Goal: Task Accomplishment & Management: Use online tool/utility

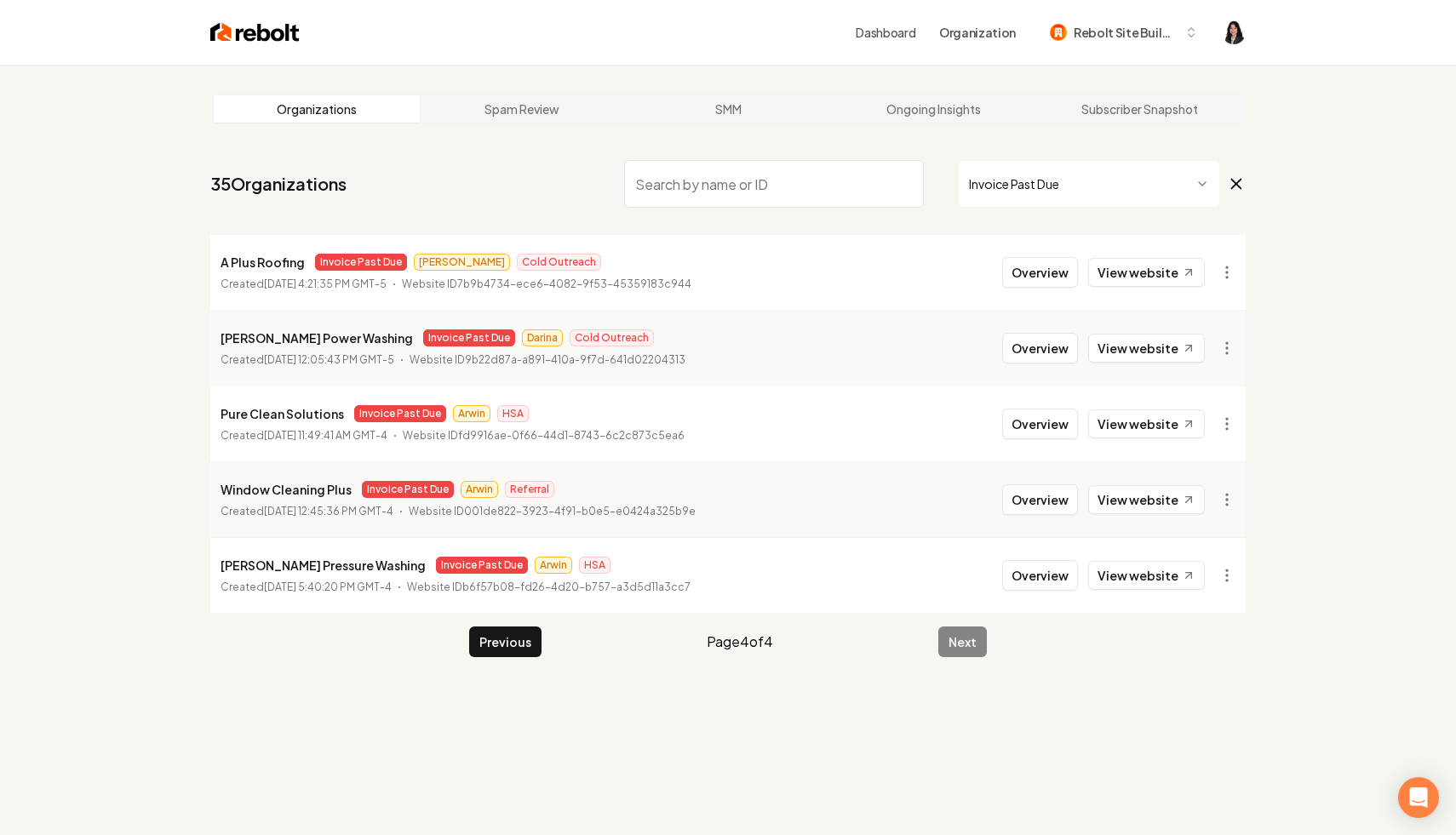
scroll to position [65, 0]
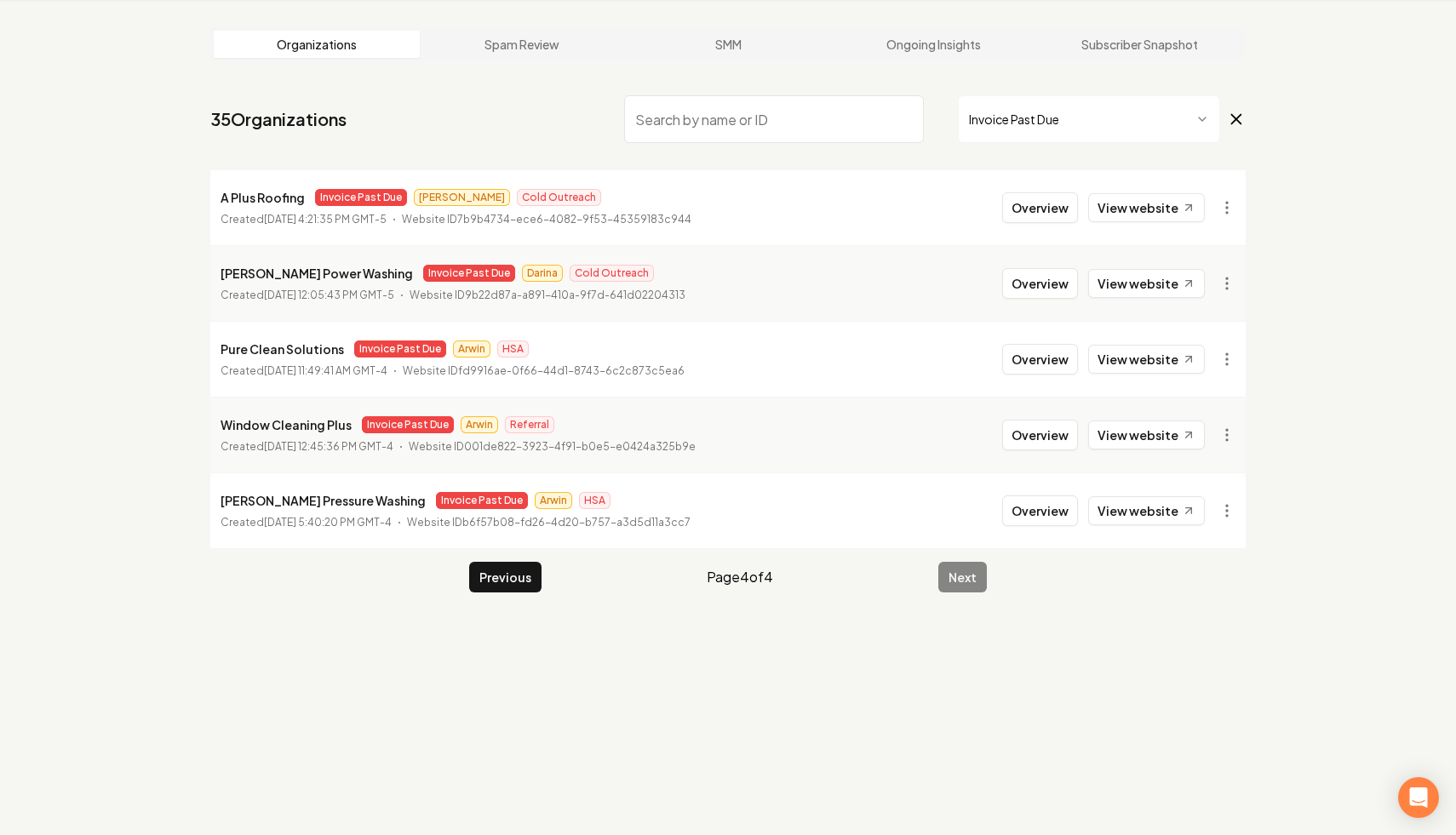
click at [740, 135] on input "search" at bounding box center [774, 119] width 300 height 47
click at [1234, 119] on icon at bounding box center [1236, 119] width 19 height 21
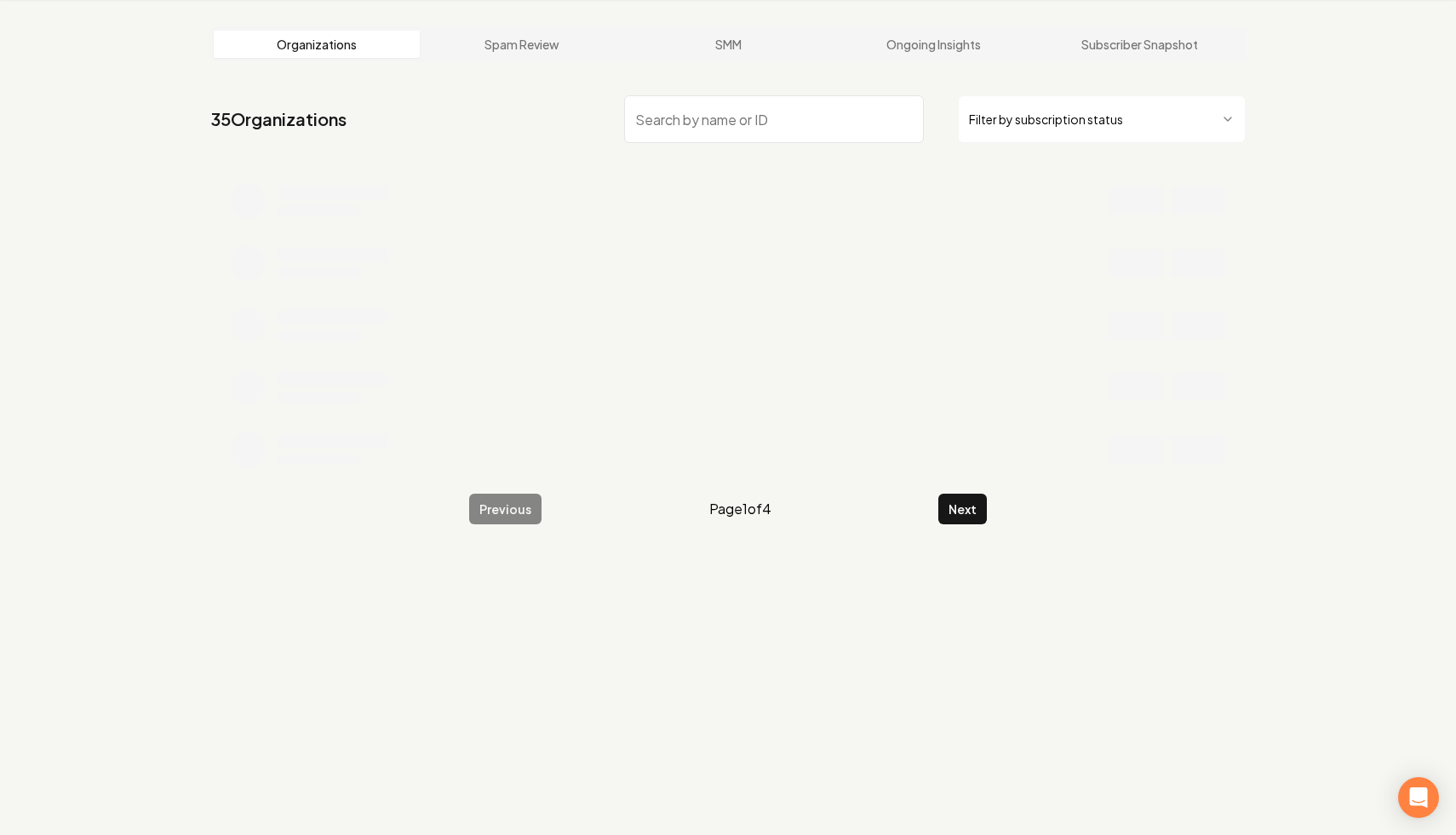
click at [749, 128] on input "search" at bounding box center [774, 119] width 300 height 47
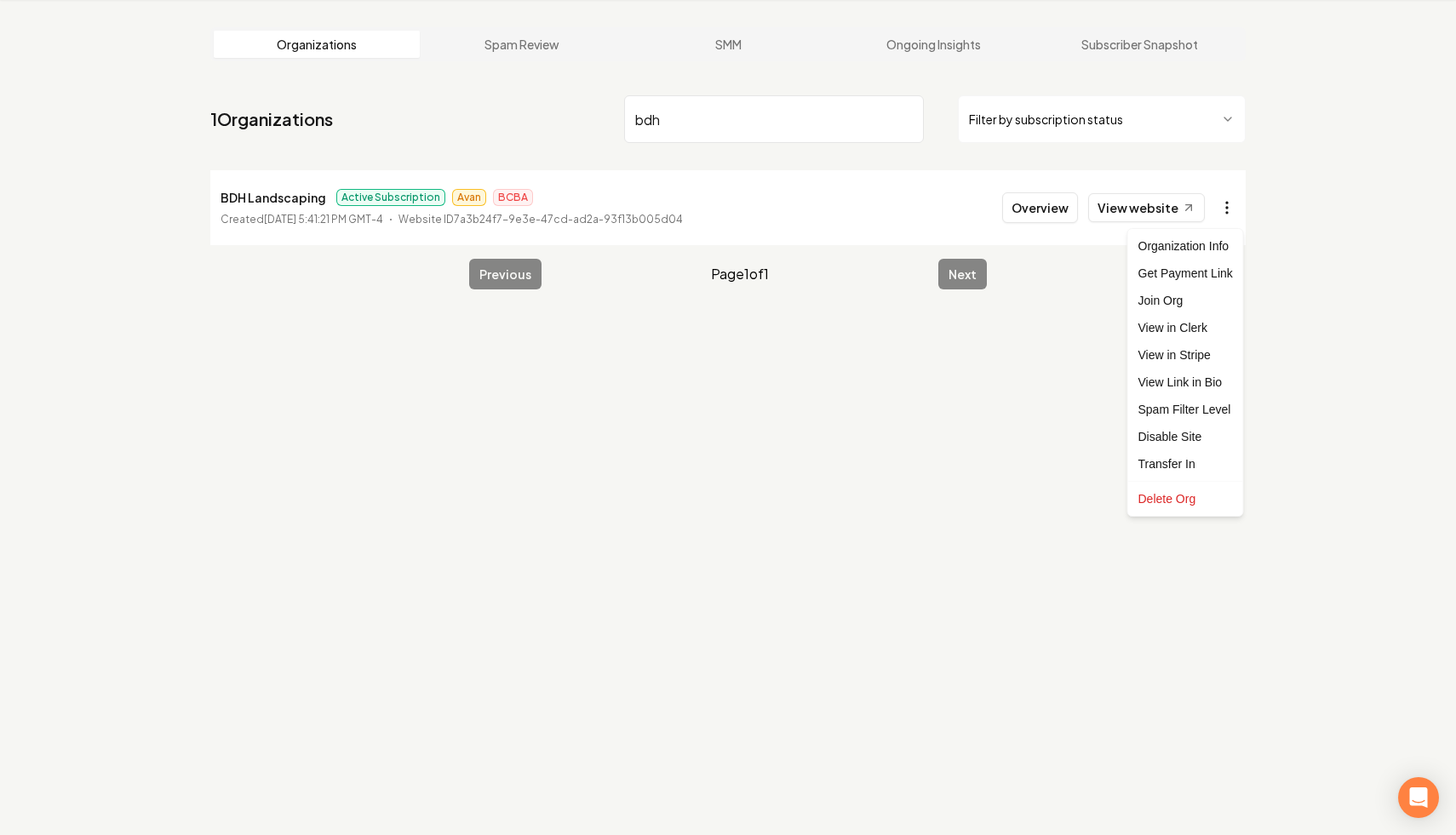
click at [1231, 204] on html "Dashboard Organization Rebolt Site Builder Organizations Spam Review SMM Ongoin…" at bounding box center [728, 352] width 1456 height 835
click at [1201, 354] on link "View in Stripe" at bounding box center [1186, 355] width 108 height 28
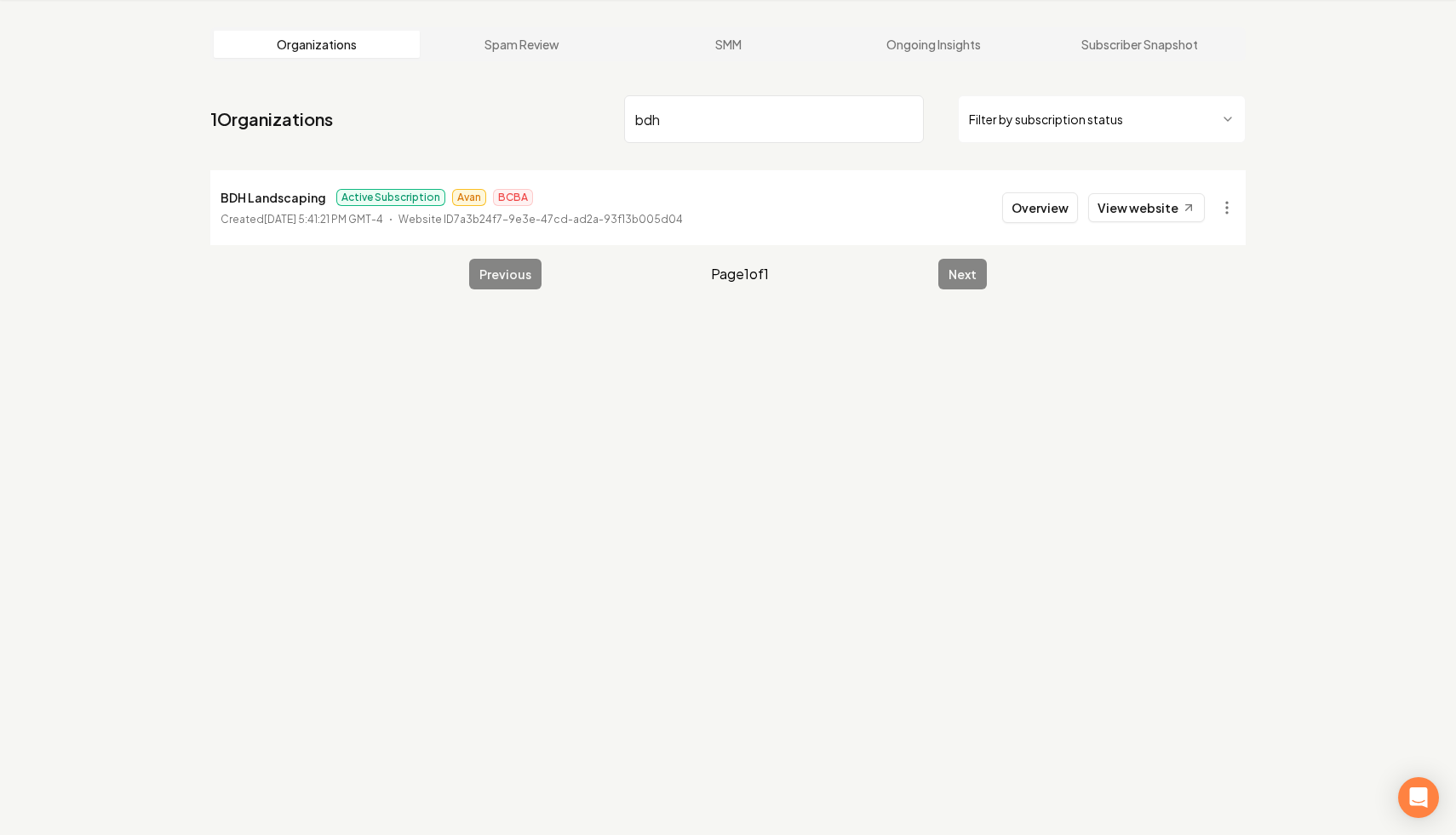
drag, startPoint x: 673, startPoint y: 114, endPoint x: 609, endPoint y: 115, distance: 64.0
click at [609, 115] on nav "1 Organizations bdh Filter by subscription status" at bounding box center [728, 126] width 1035 height 75
paste input "[PERSON_NAME] Horticultural"
type input "[PERSON_NAME] Horticultural"
click at [1217, 211] on html "Dashboard Organization Rebolt Site Builder Organizations Spam Review SMM Ongoin…" at bounding box center [728, 352] width 1456 height 835
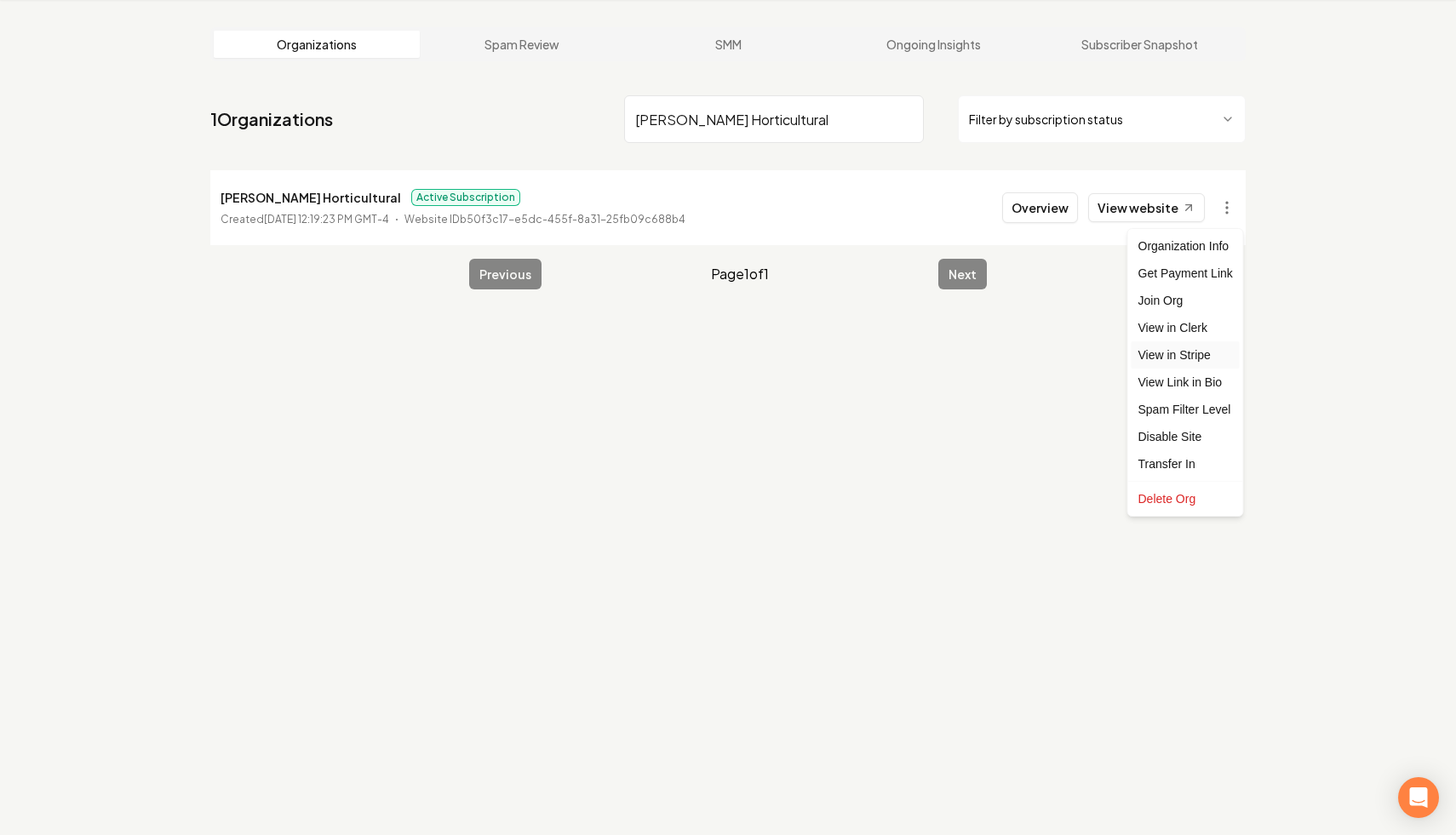
click at [1204, 355] on link "View in Stripe" at bounding box center [1186, 355] width 108 height 28
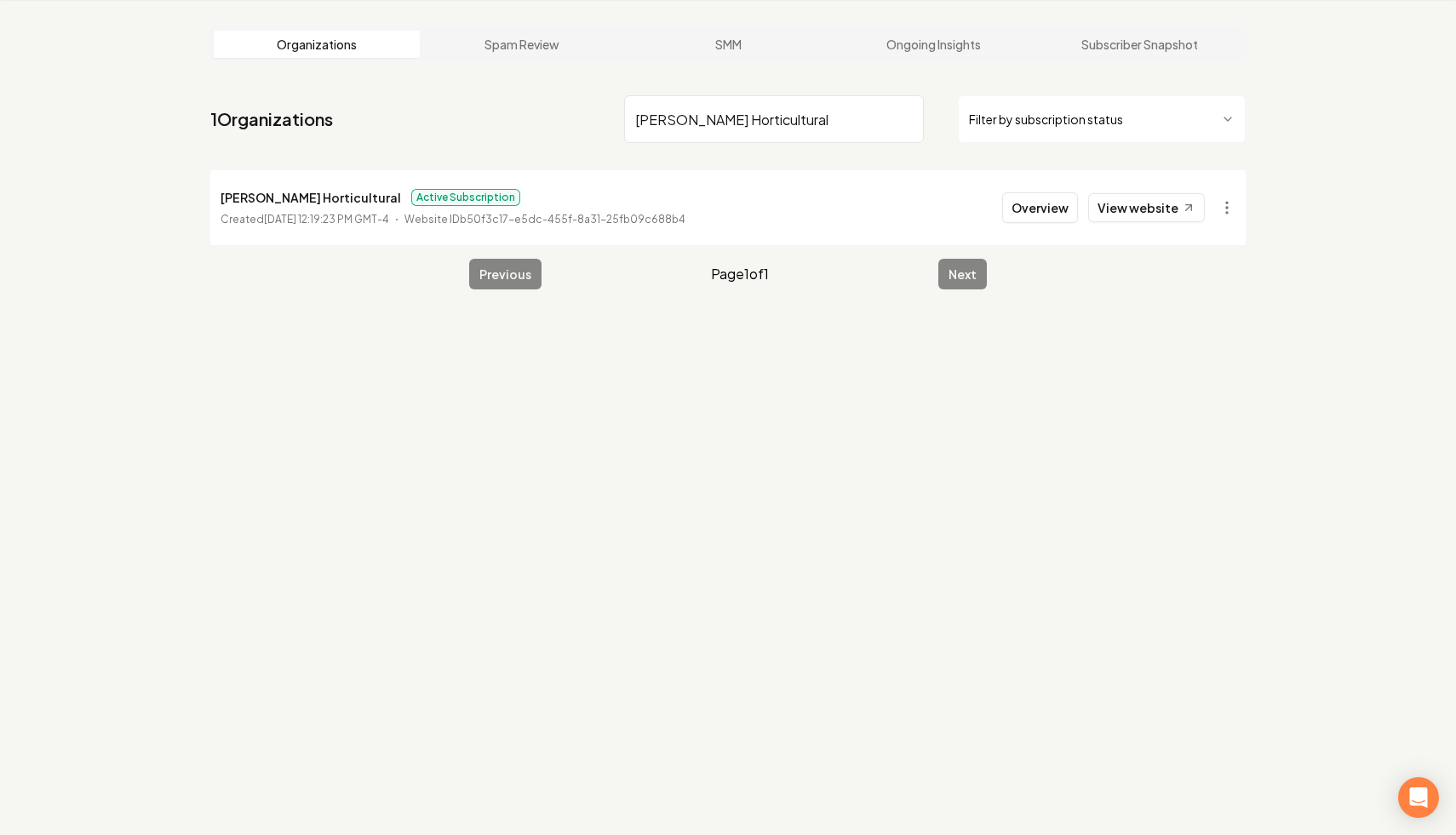
click at [903, 117] on input "[PERSON_NAME] Horticultural" at bounding box center [774, 119] width 300 height 47
paste input "Earthly Possibilities Landscaping"
type input "Earthly Possibilities Landscaping"
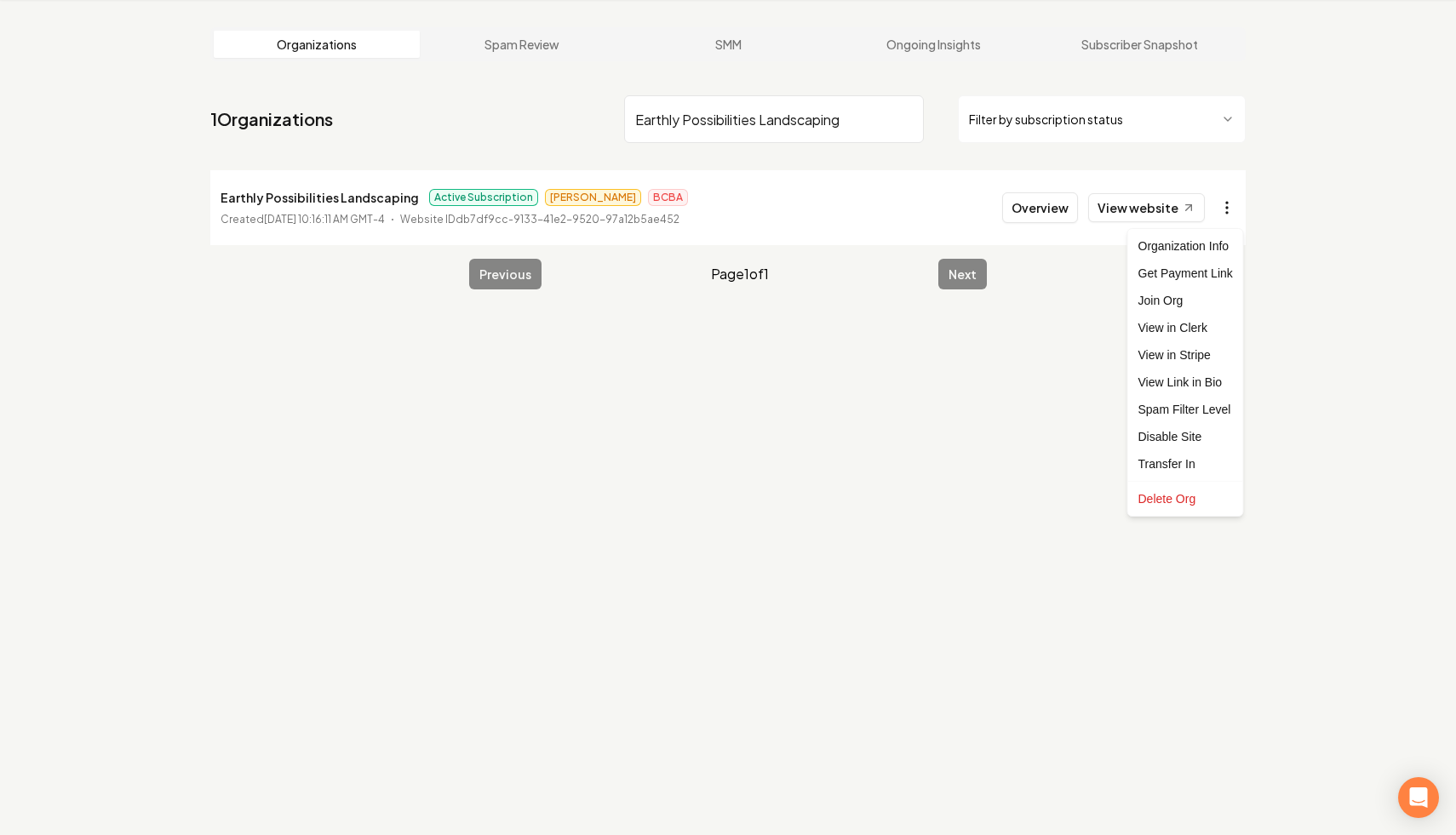
click at [1234, 207] on html "Dashboard Organization Rebolt Site Builder Organizations Spam Review SMM Ongoin…" at bounding box center [728, 352] width 1456 height 835
click at [1207, 354] on link "View in Stripe" at bounding box center [1186, 355] width 108 height 28
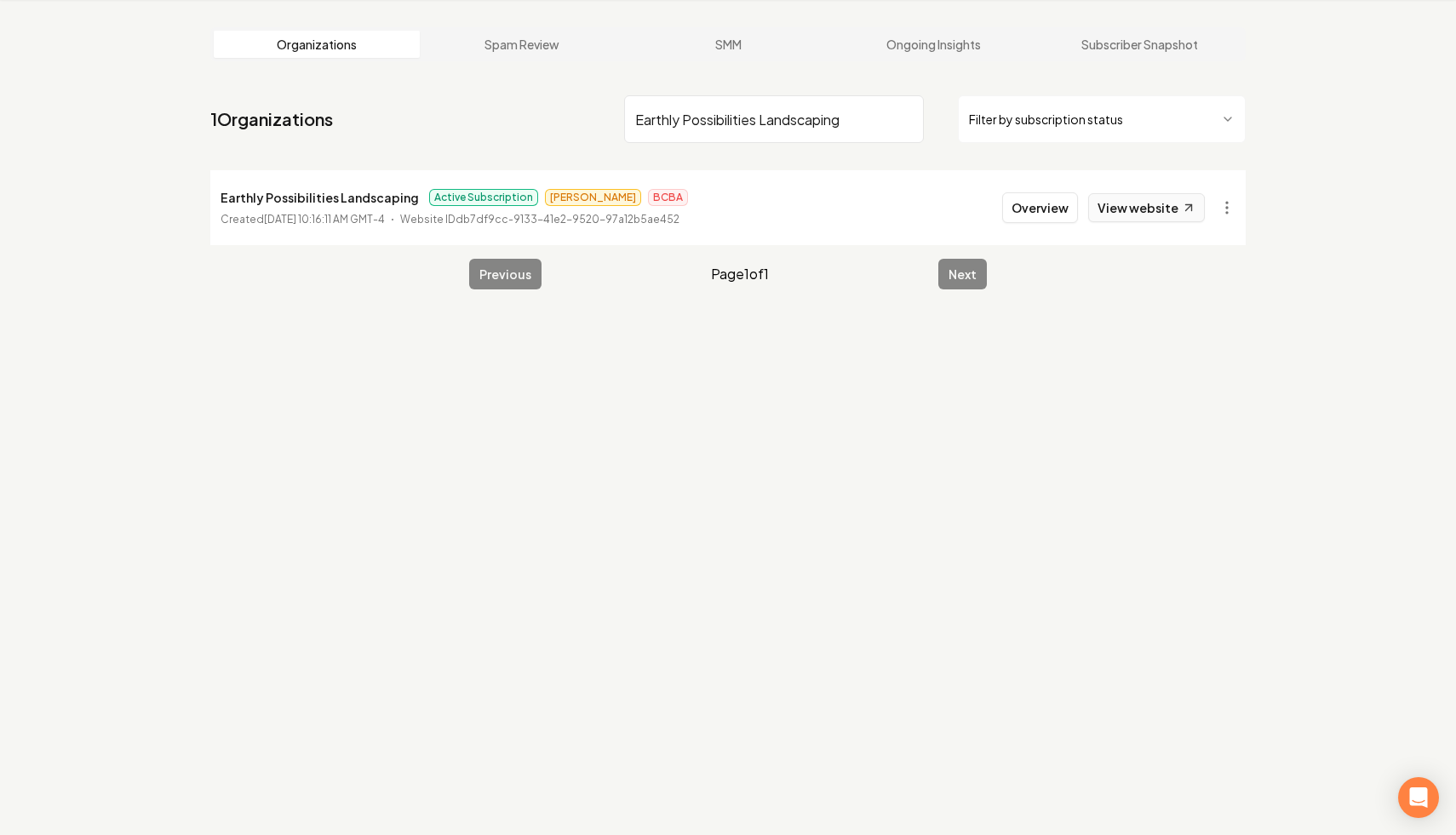
click at [1120, 206] on link "View website" at bounding box center [1146, 208] width 117 height 29
click at [905, 118] on input "Earthly Possibilities Landscaping" at bounding box center [774, 119] width 300 height 47
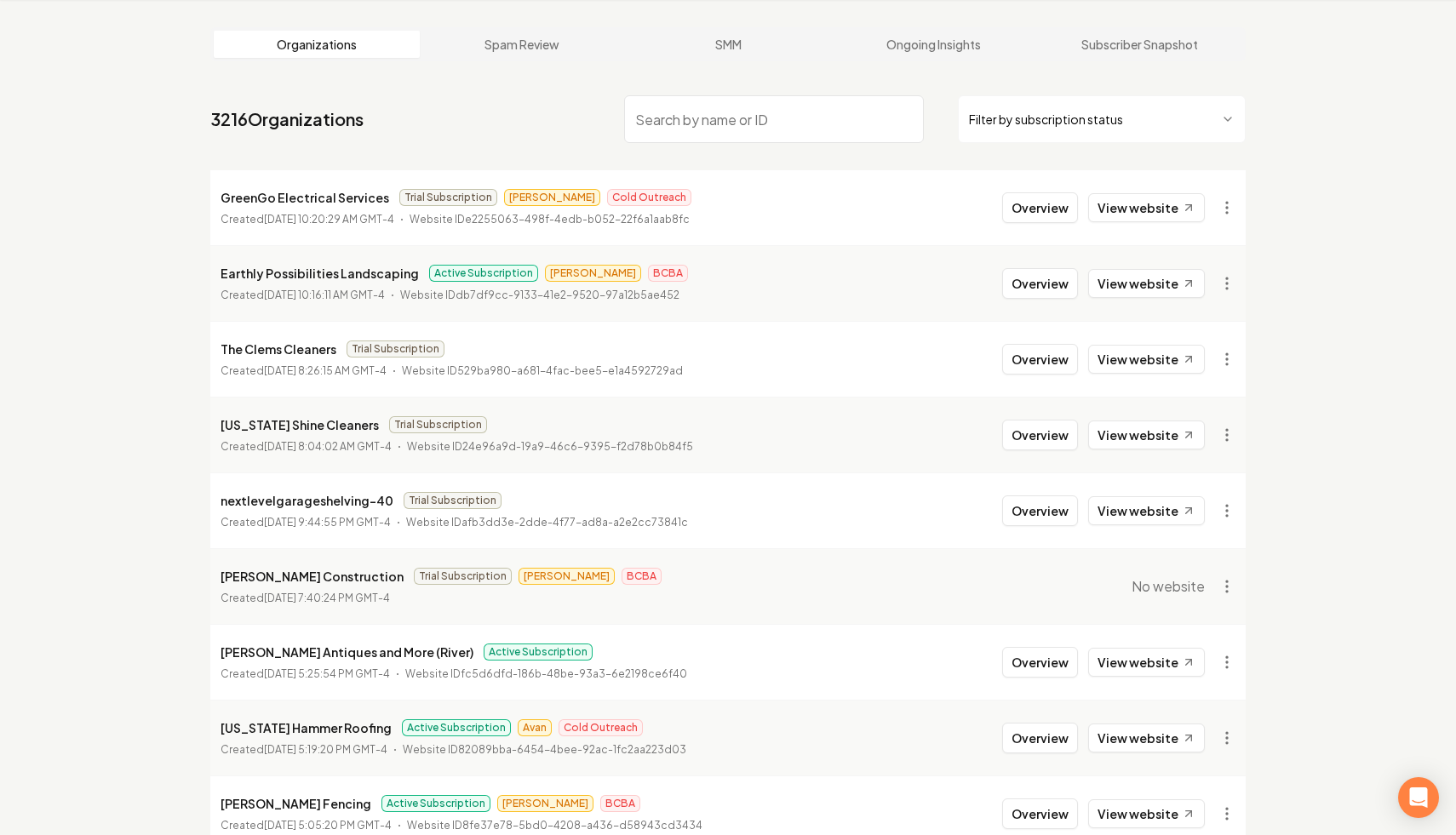
paste input "[PERSON_NAME] Horticultural"
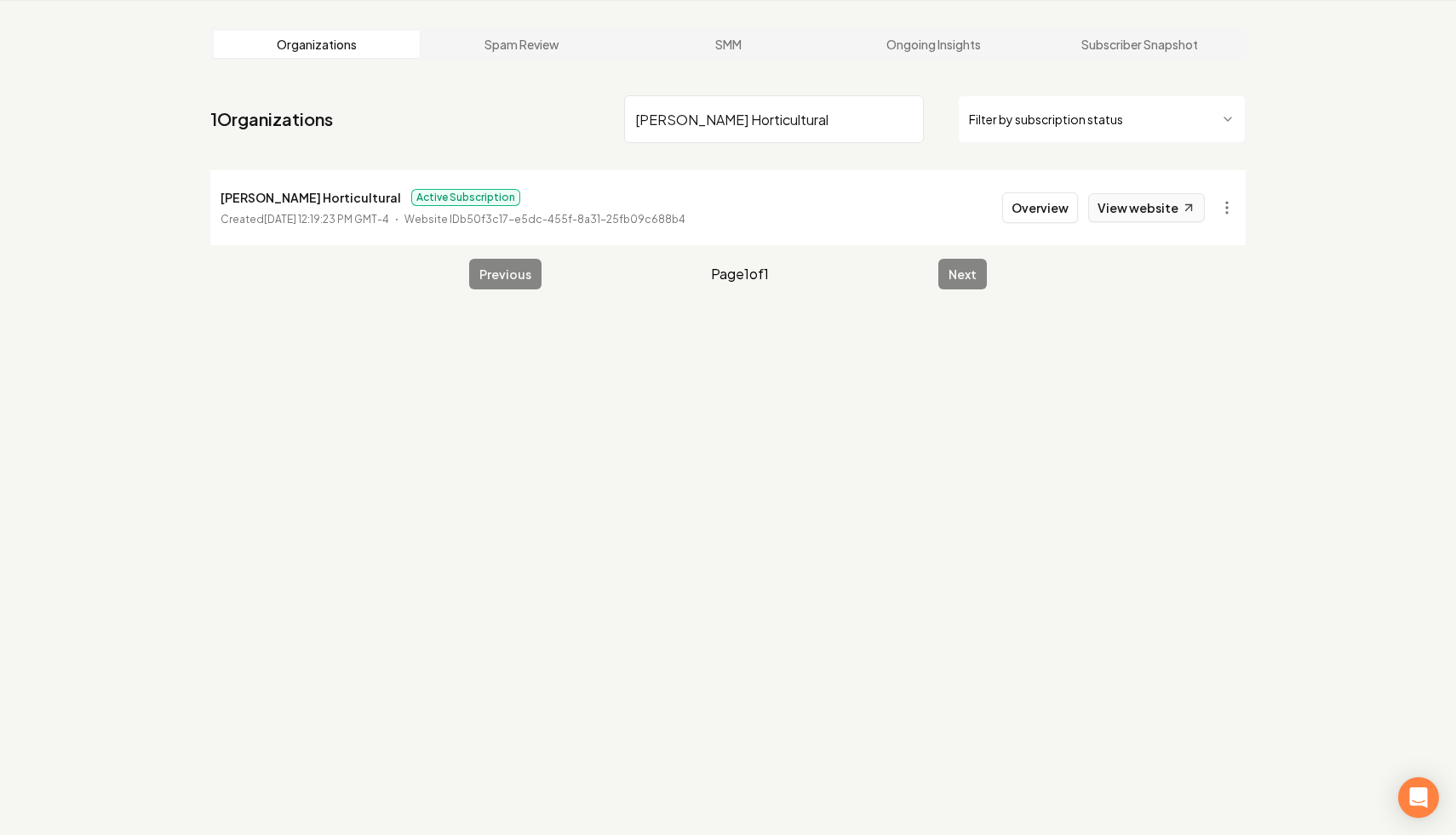
click at [1136, 210] on link "View website" at bounding box center [1146, 208] width 117 height 29
click at [900, 117] on input "[PERSON_NAME] Horticultural" at bounding box center [774, 119] width 300 height 47
paste input "GreenGo Electrical Services"
type input "[PERSON_NAME] HorticulturalGreenGo Electrical Services"
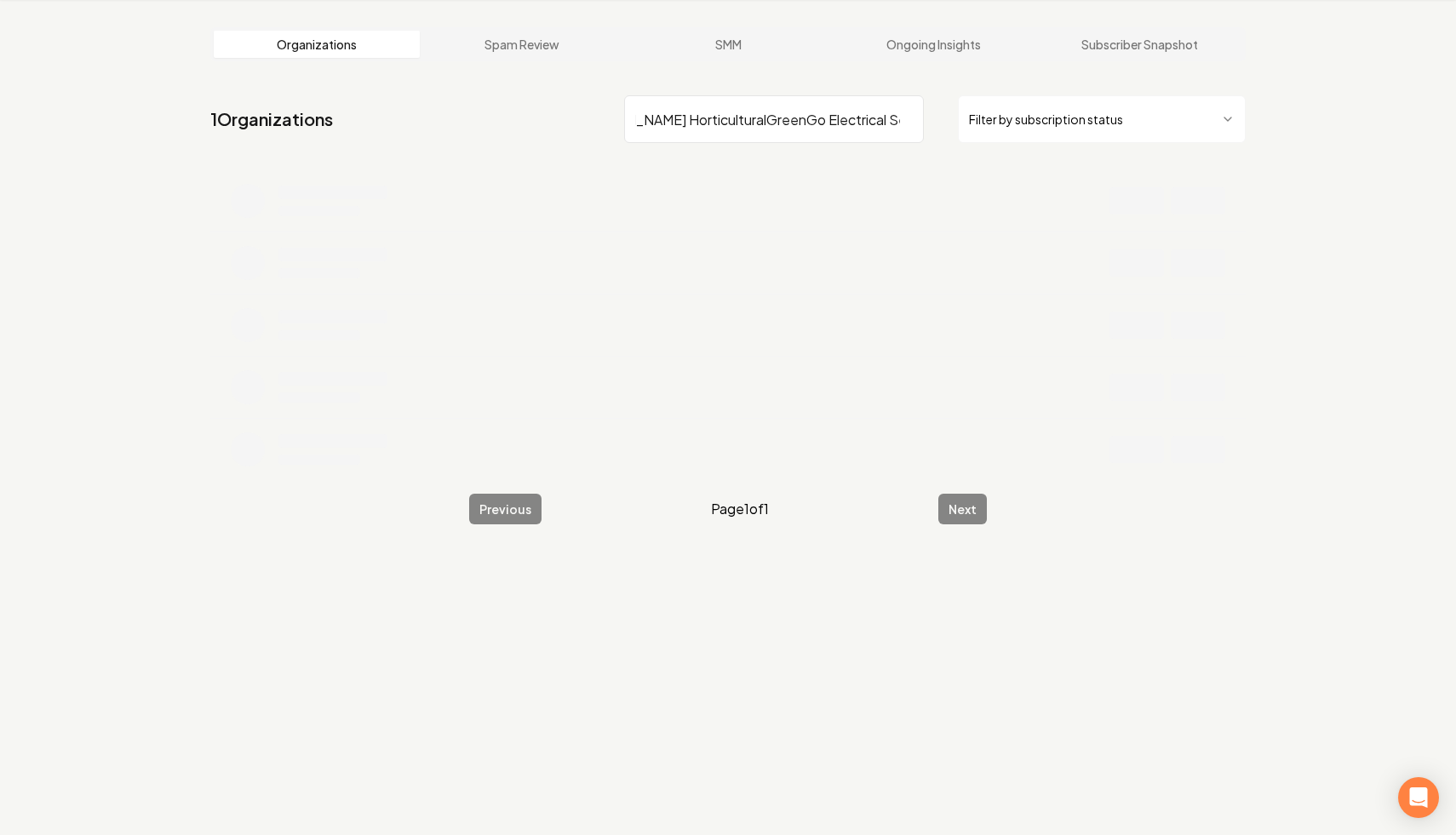
click at [905, 118] on input "[PERSON_NAME] HorticulturalGreenGo Electrical Services" at bounding box center [774, 119] width 300 height 47
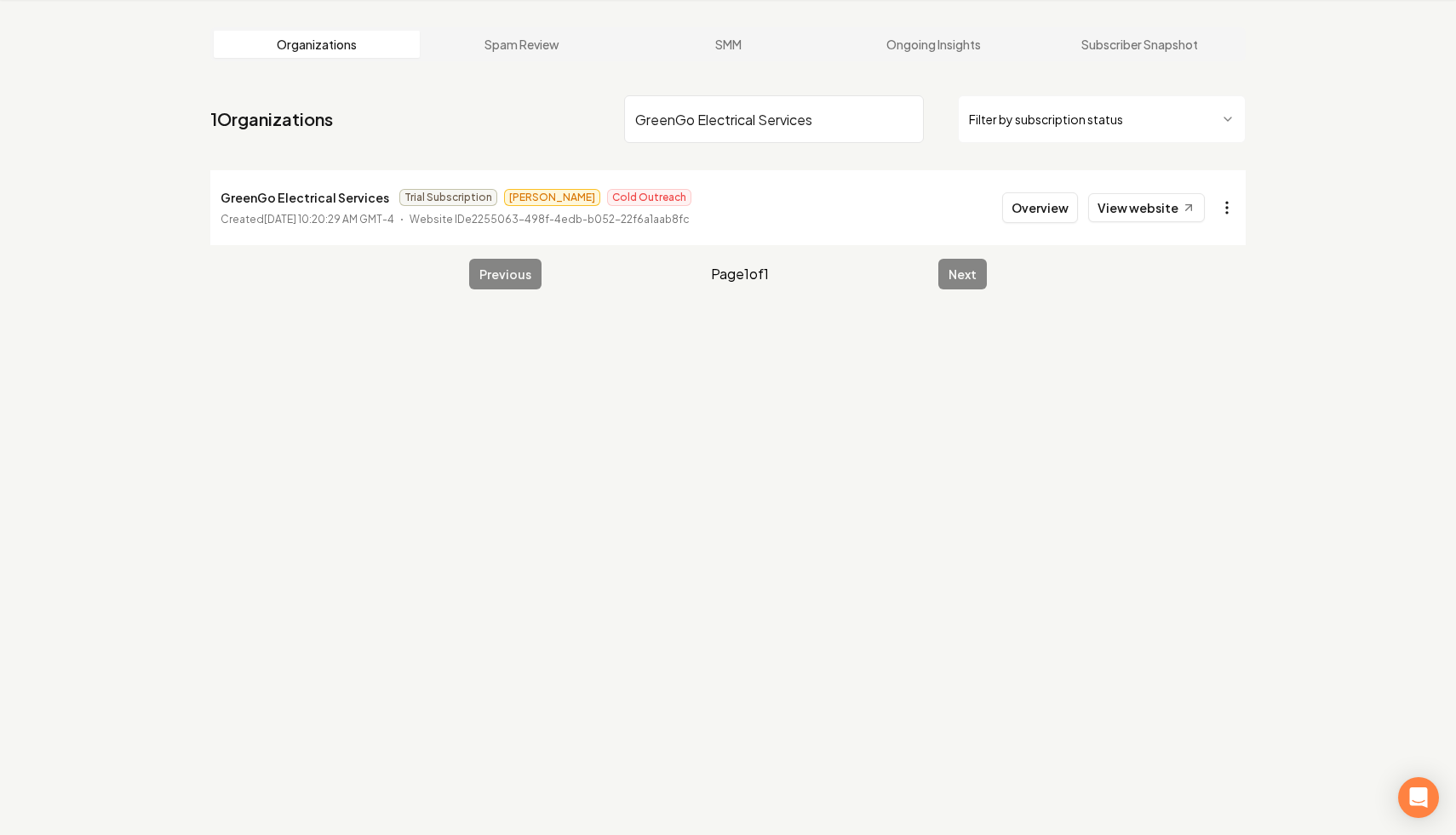
type input "GreenGo Electrical Services"
click at [1215, 202] on html "Dashboard Organization Rebolt Site Builder Organizations Spam Review SMM Ongoin…" at bounding box center [728, 352] width 1456 height 835
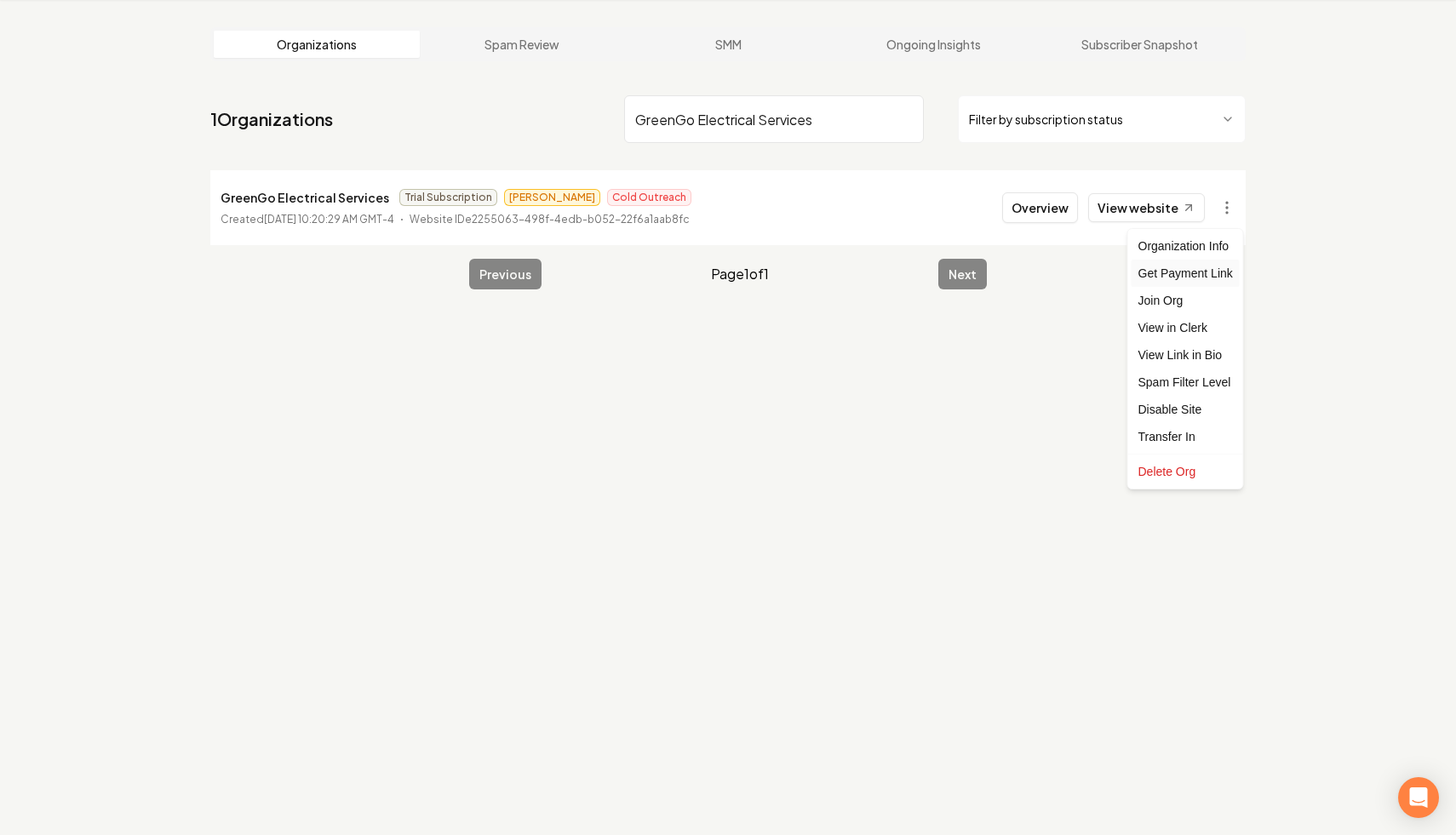
click at [1193, 276] on div "Get Payment Link" at bounding box center [1186, 273] width 108 height 28
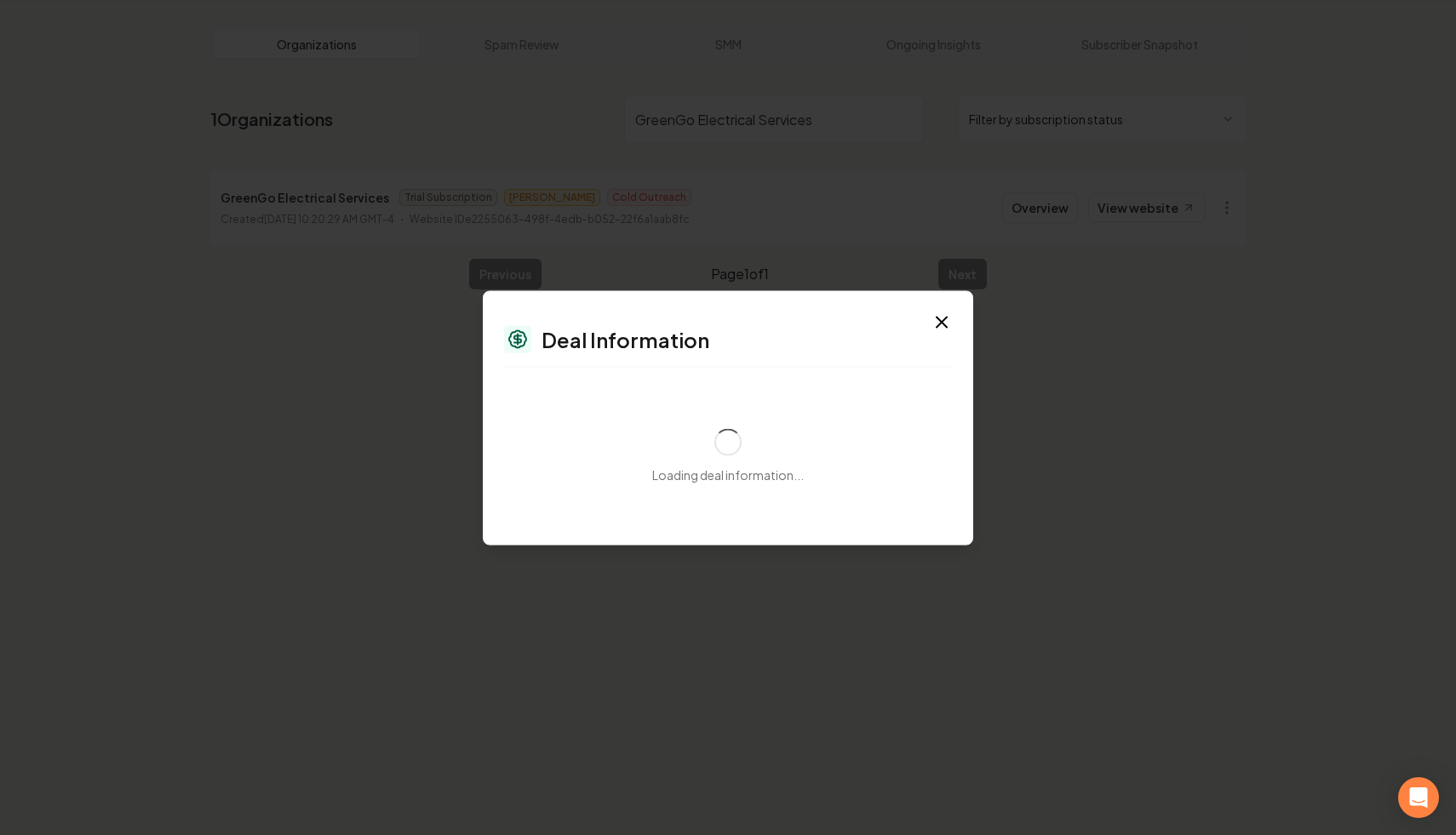
select select "**********"
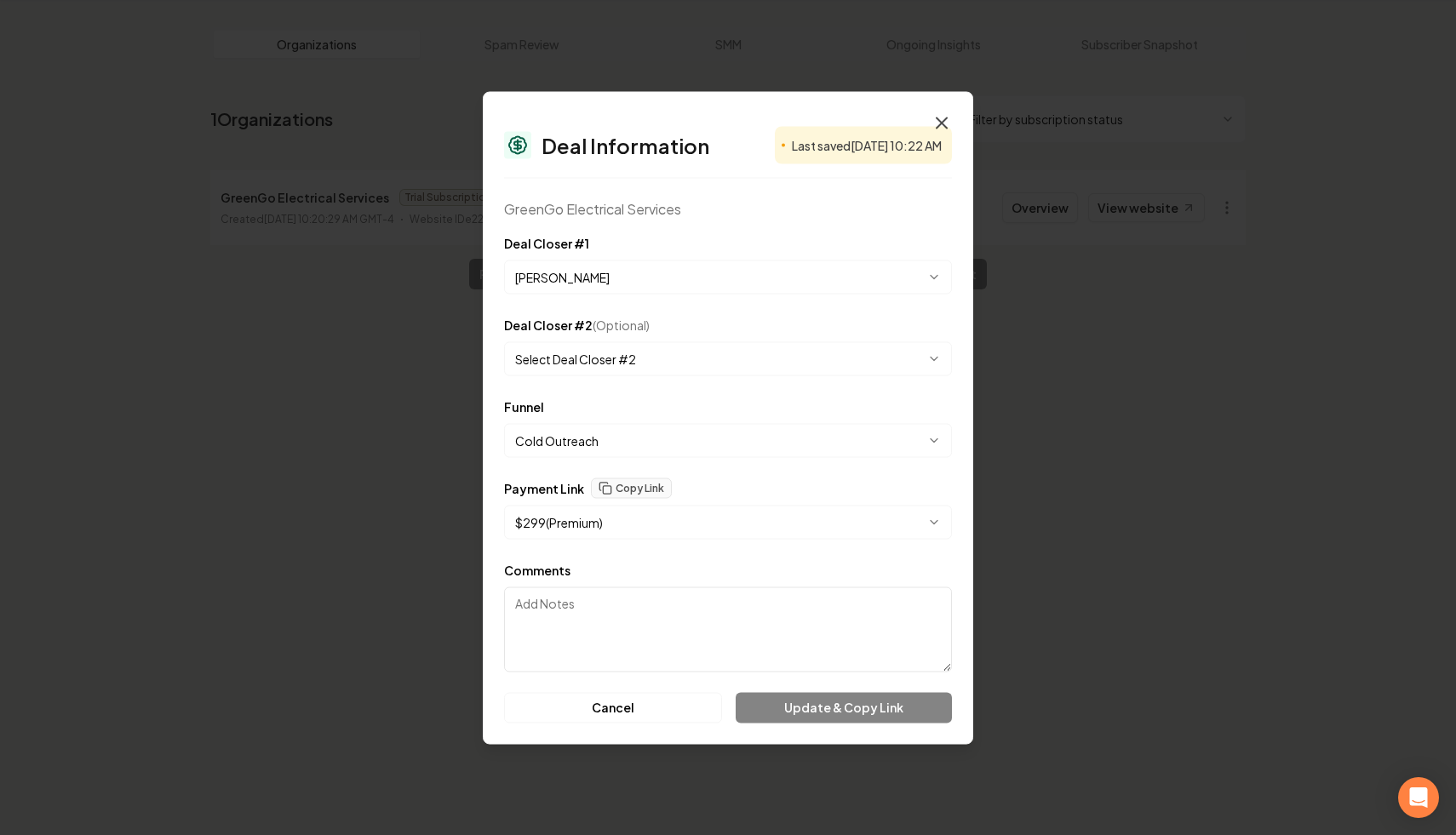
click at [949, 115] on icon "button" at bounding box center [941, 122] width 21 height 21
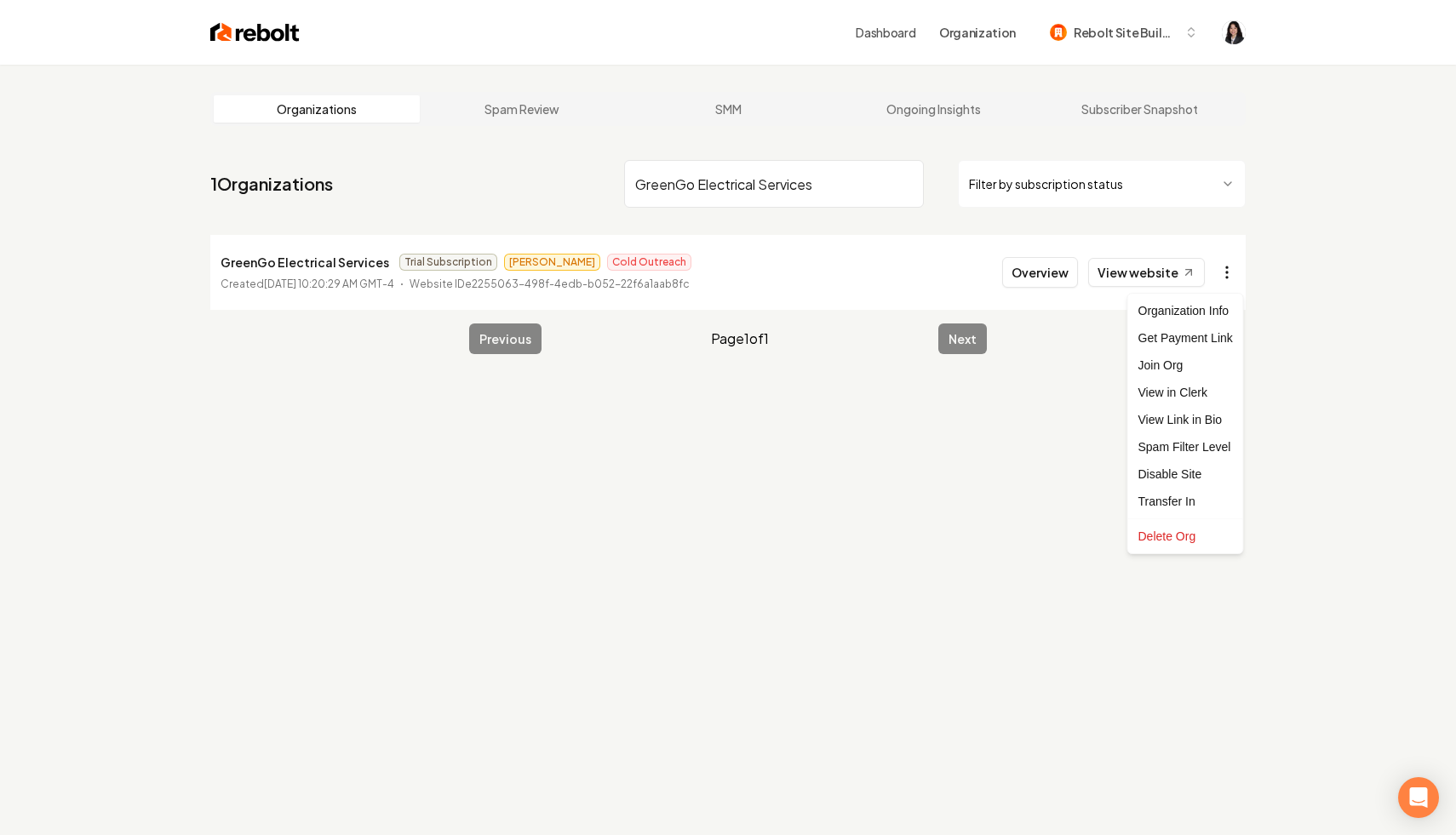
click at [1231, 268] on html "Dashboard Organization Rebolt Site Builder Organizations Spam Review SMM Ongoin…" at bounding box center [728, 417] width 1456 height 835
click at [1192, 336] on div "Get Payment Link" at bounding box center [1186, 338] width 108 height 28
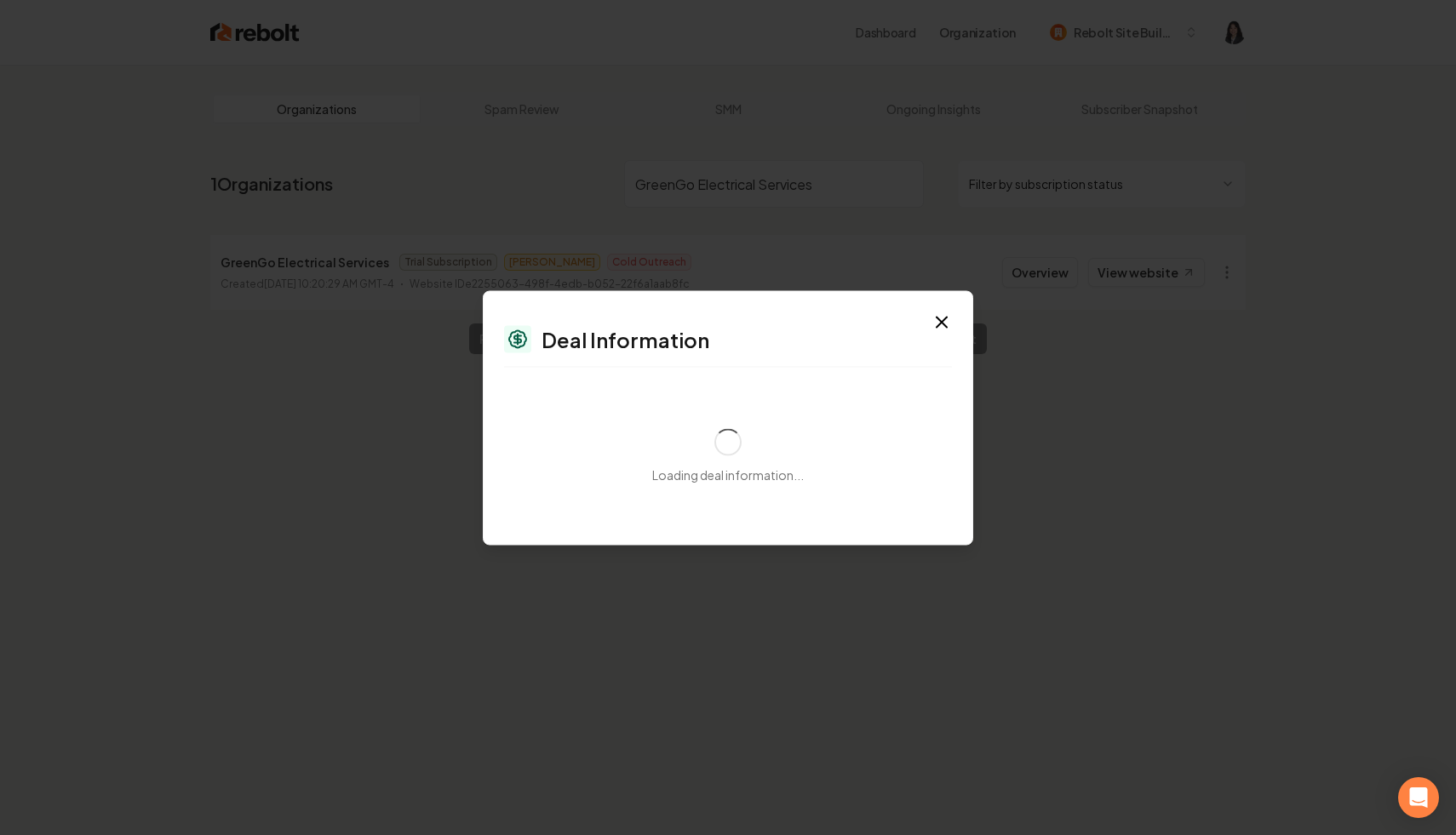
select select "**********"
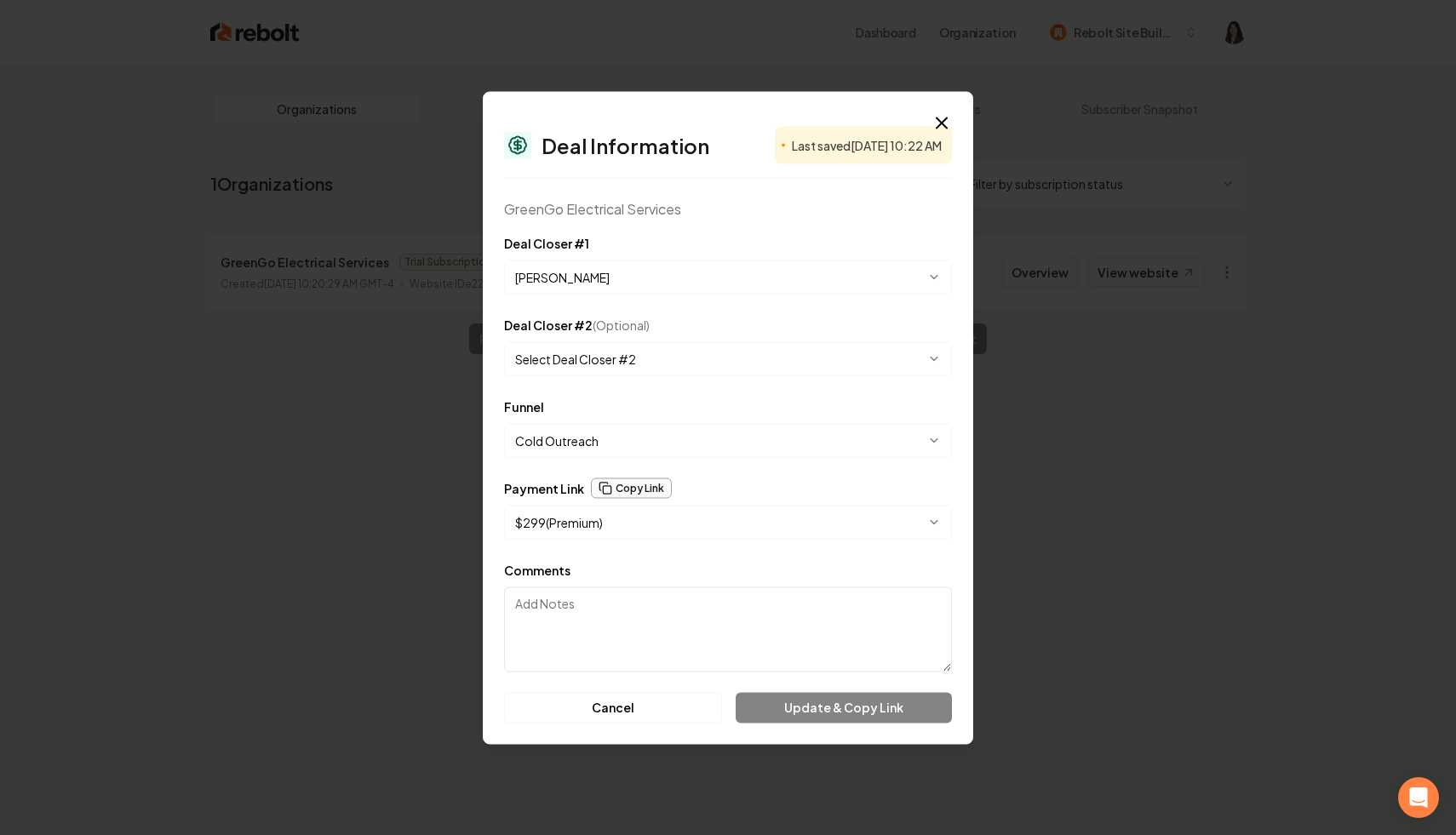
click at [632, 487] on button "Copy Link" at bounding box center [631, 488] width 81 height 21
click at [942, 116] on icon "button" at bounding box center [941, 122] width 21 height 21
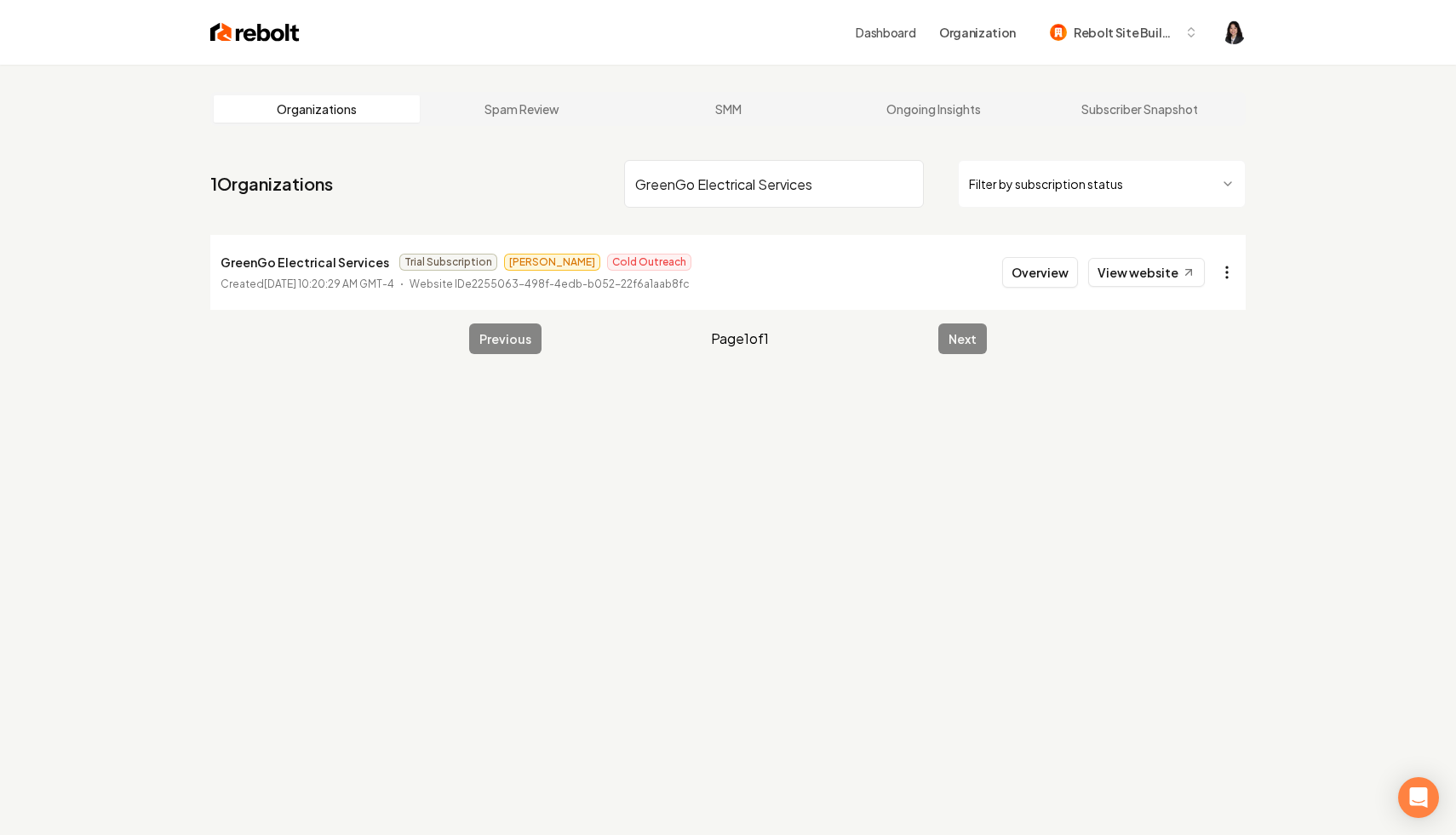
click at [1223, 274] on html "Dashboard Organization Rebolt Site Builder Organizations Spam Review SMM Ongoin…" at bounding box center [728, 417] width 1456 height 835
drag, startPoint x: 379, startPoint y: 266, endPoint x: 208, endPoint y: 268, distance: 171.0
click at [208, 268] on main "Organizations Spam Review SMM Ongoing Insights Subscriber Snapshot 1 Organizati…" at bounding box center [728, 223] width 1089 height 317
copy p "GreenGo Electrical Services"
click at [1225, 278] on html "Dashboard Organization Rebolt Site Builder Organizations Spam Review SMM Ongoin…" at bounding box center [728, 417] width 1456 height 835
